Goal: Find specific page/section: Find specific page/section

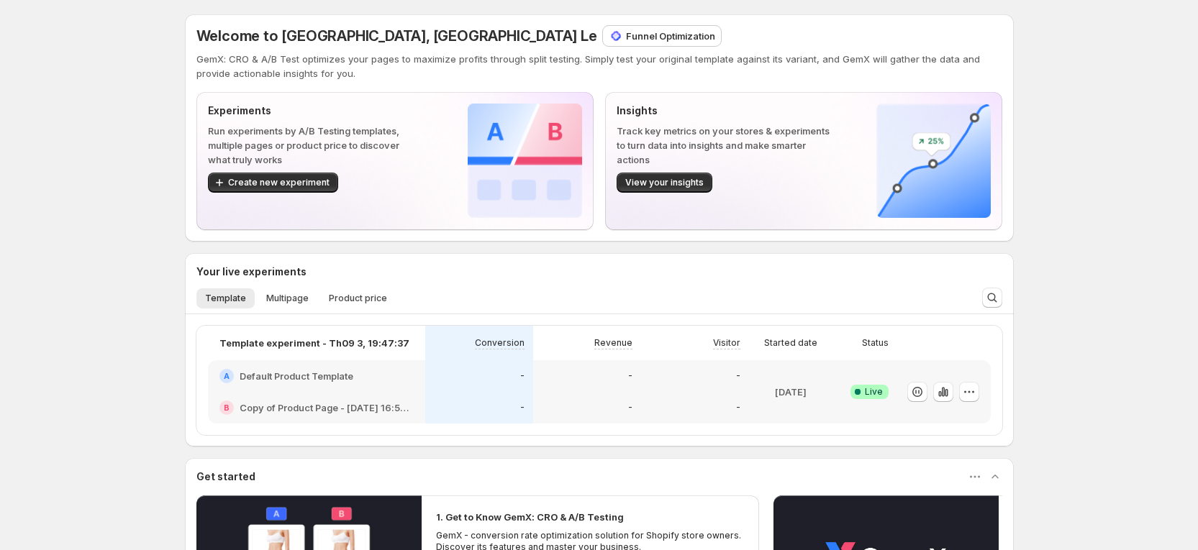
click at [1128, 327] on div "Welcome to GemX, [GEOGRAPHIC_DATA] Le Funnel Optimization GemX: CRO & A/B Test …" at bounding box center [599, 423] width 1198 height 847
click at [626, 33] on p "Funnel Optimization" at bounding box center [670, 36] width 89 height 14
click at [626, 38] on p "Funnel Optimization" at bounding box center [670, 36] width 89 height 14
click at [609, 42] on img at bounding box center [616, 36] width 14 height 14
click at [626, 36] on p "Funnel Optimization" at bounding box center [670, 36] width 89 height 14
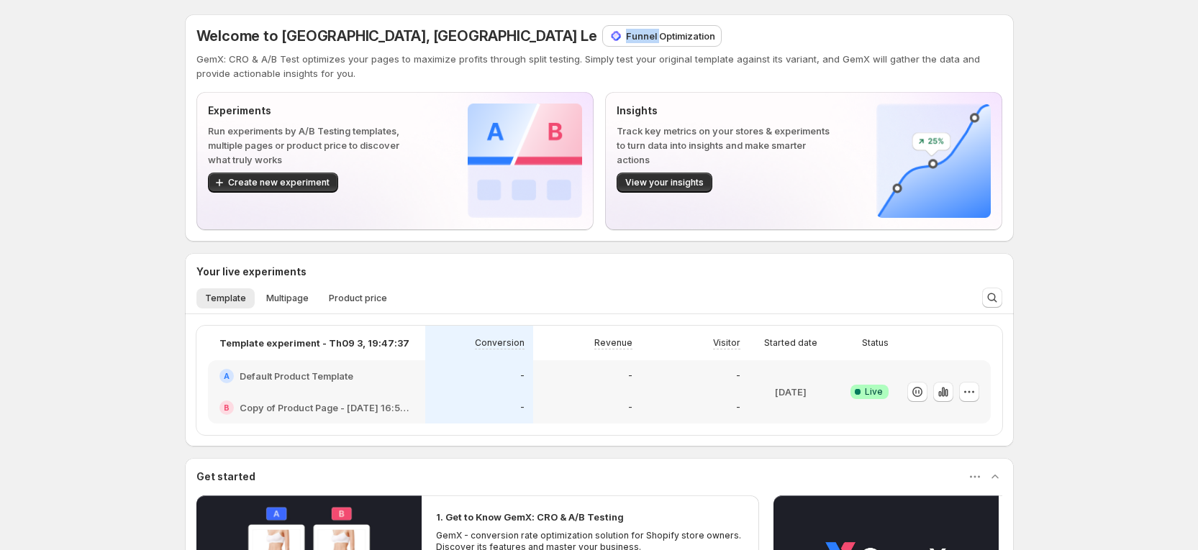
click at [626, 36] on p "Funnel Optimization" at bounding box center [670, 36] width 89 height 14
click at [5, 282] on div "Welcome to GemX, [GEOGRAPHIC_DATA] Le Funnel Optimization GemX: CRO & A/B Test …" at bounding box center [599, 423] width 1198 height 847
